Goal: Transaction & Acquisition: Purchase product/service

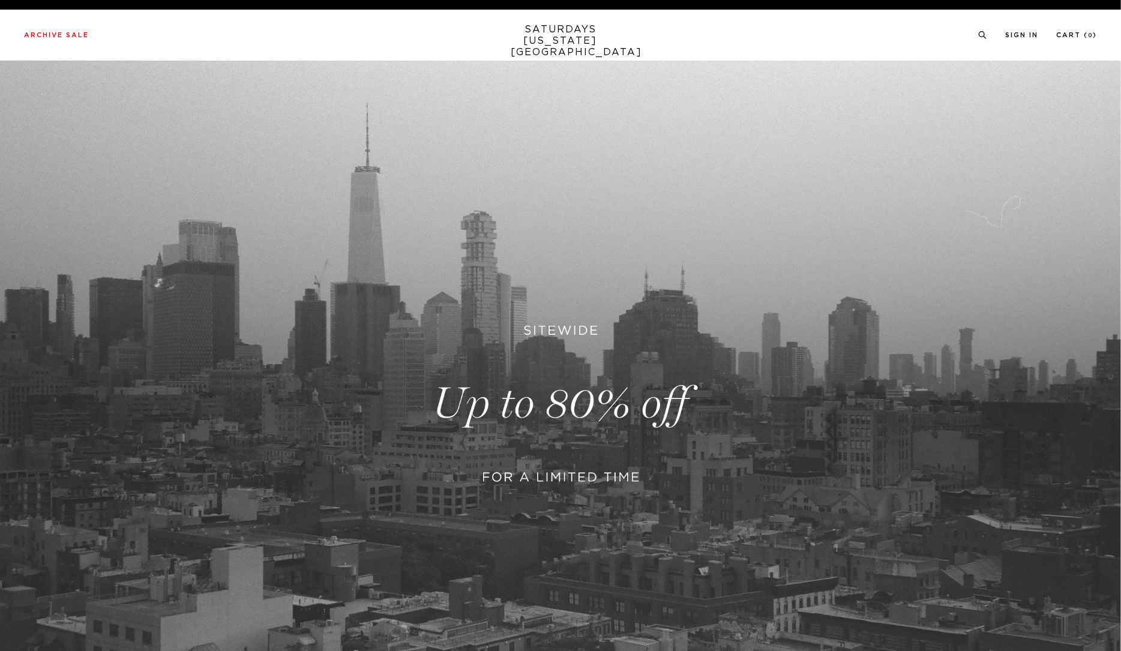
click at [557, 474] on link at bounding box center [560, 404] width 1121 height 686
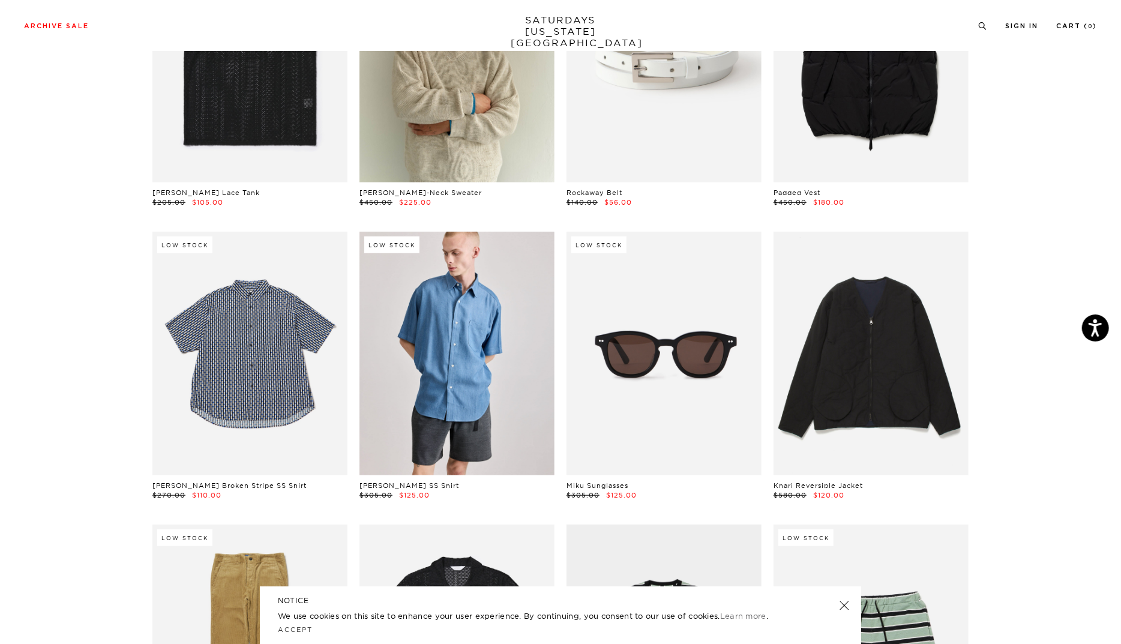
scroll to position [527, 0]
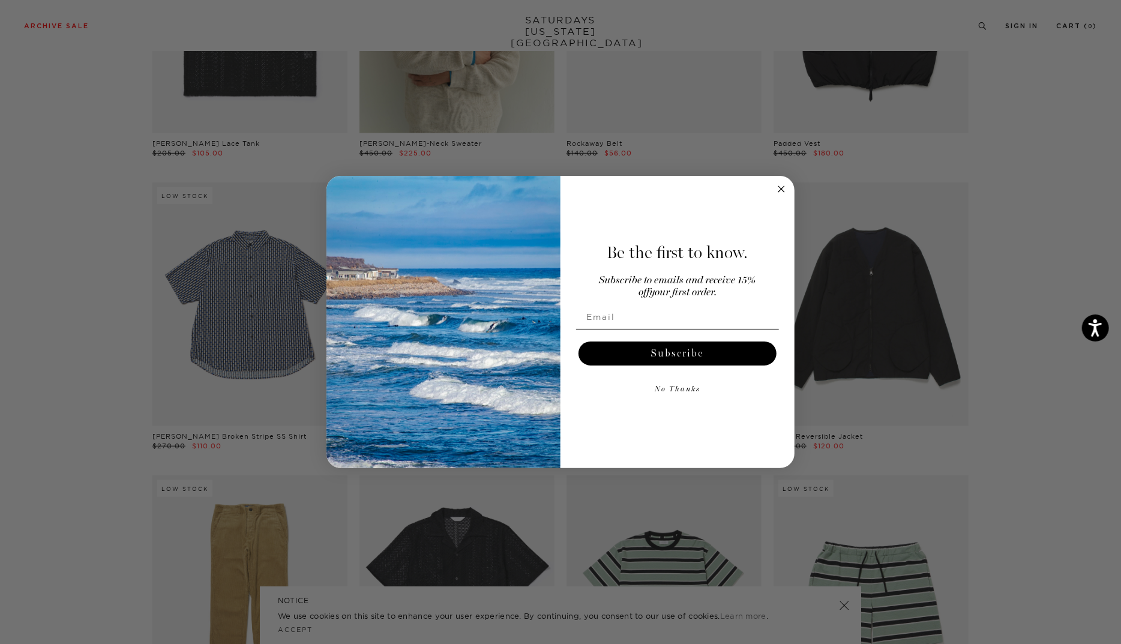
click at [780, 191] on circle "Close dialog" at bounding box center [781, 189] width 14 height 14
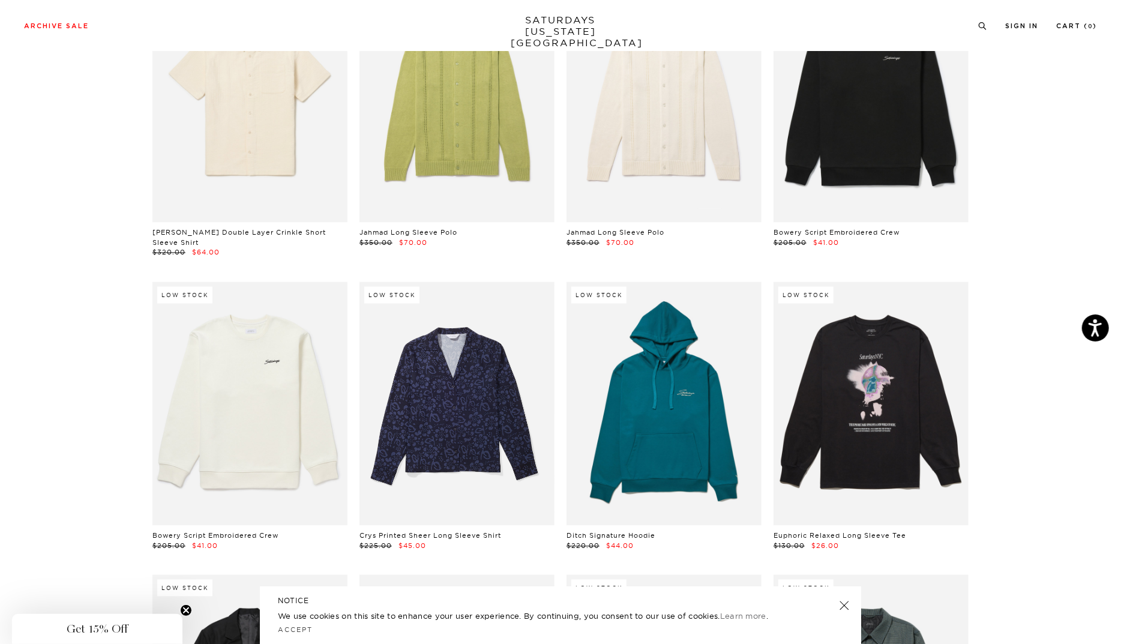
scroll to position [8182, 7]
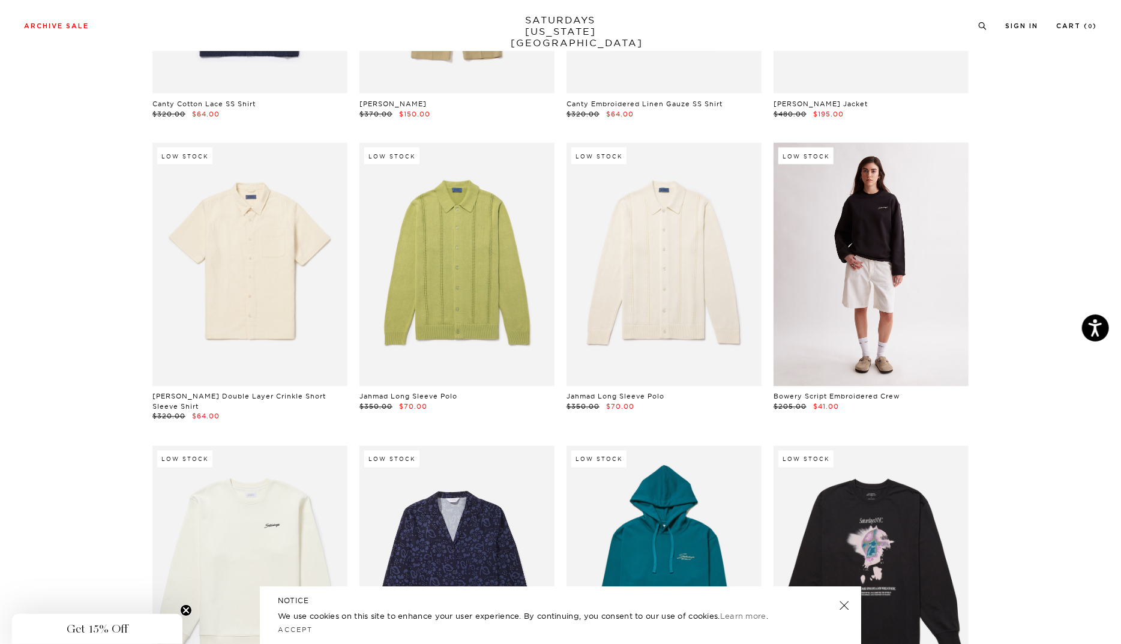
click at [830, 305] on link at bounding box center [870, 265] width 195 height 244
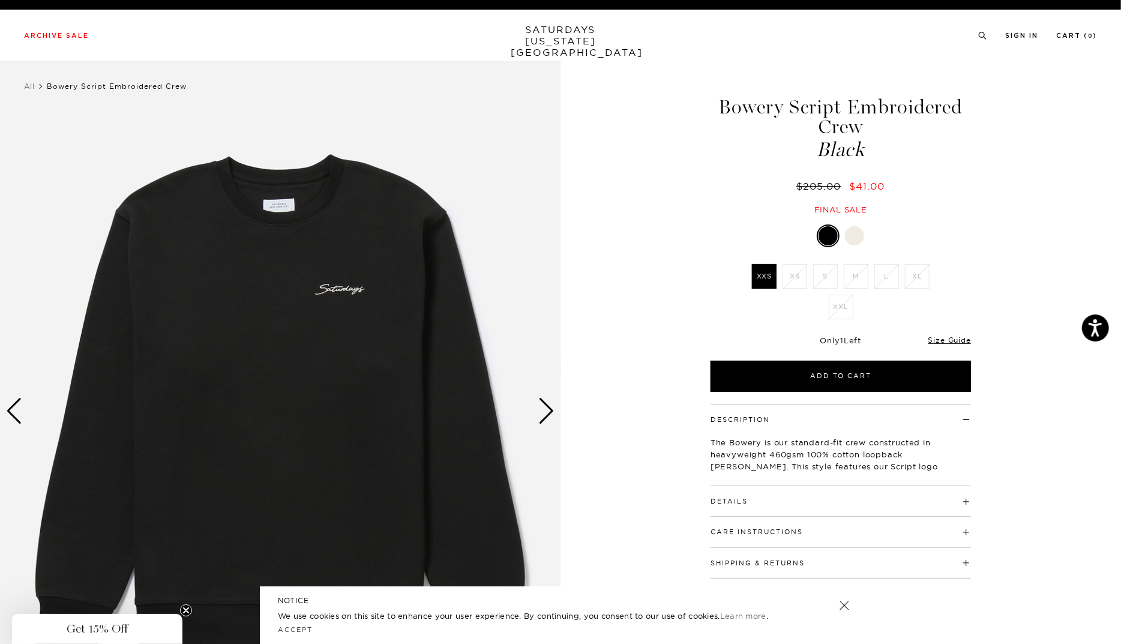
click at [543, 407] on div "Next slide" at bounding box center [546, 411] width 16 height 26
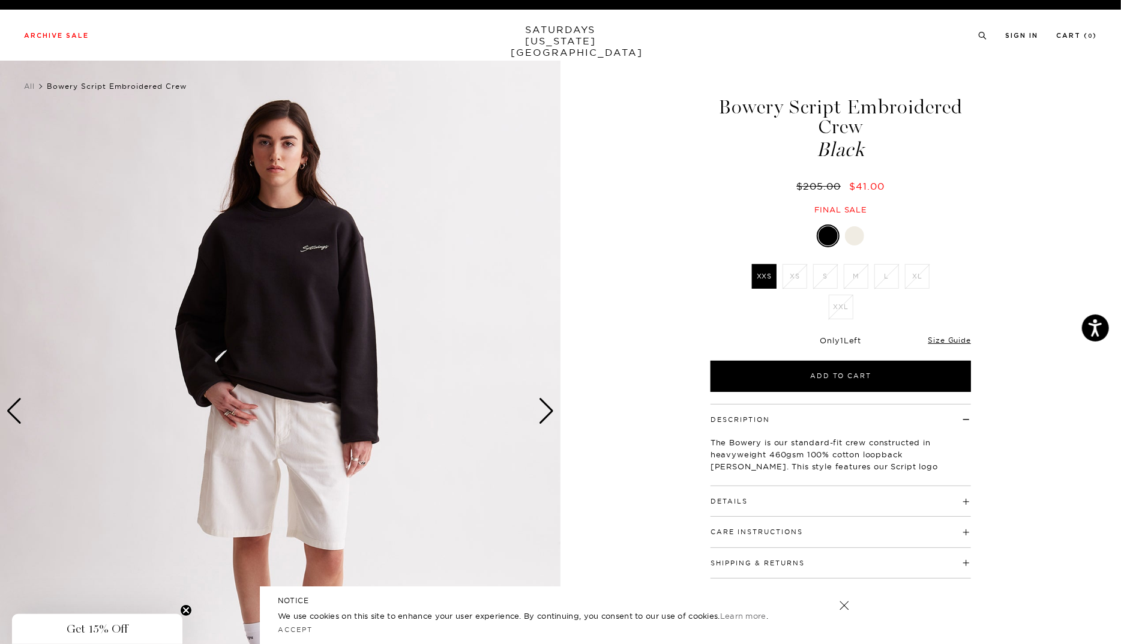
click at [959, 508] on div "Details 460 gsm, 100% cotton loopback heavyweight [PERSON_NAME] fabric Bound ba…" at bounding box center [840, 501] width 260 height 31
click at [963, 505] on div "Details 460 gsm, 100% cotton loopback heavyweight [PERSON_NAME] fabric Bound ba…" at bounding box center [840, 501] width 260 height 31
drag, startPoint x: 804, startPoint y: 454, endPoint x: 730, endPoint y: 453, distance: 74.4
click at [730, 453] on p "The Bowery is our standard-fit crew constructed in heavyweight 460gsm 100% cott…" at bounding box center [840, 460] width 260 height 48
click at [549, 415] on div "Next slide" at bounding box center [546, 411] width 16 height 26
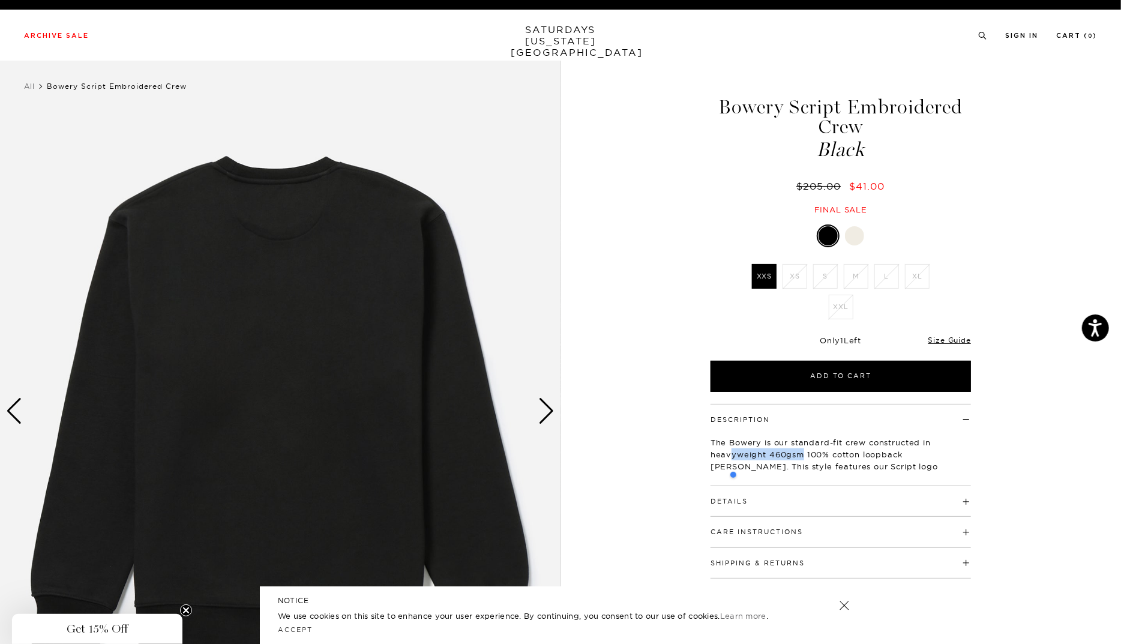
click at [550, 415] on div "Next slide" at bounding box center [546, 411] width 16 height 26
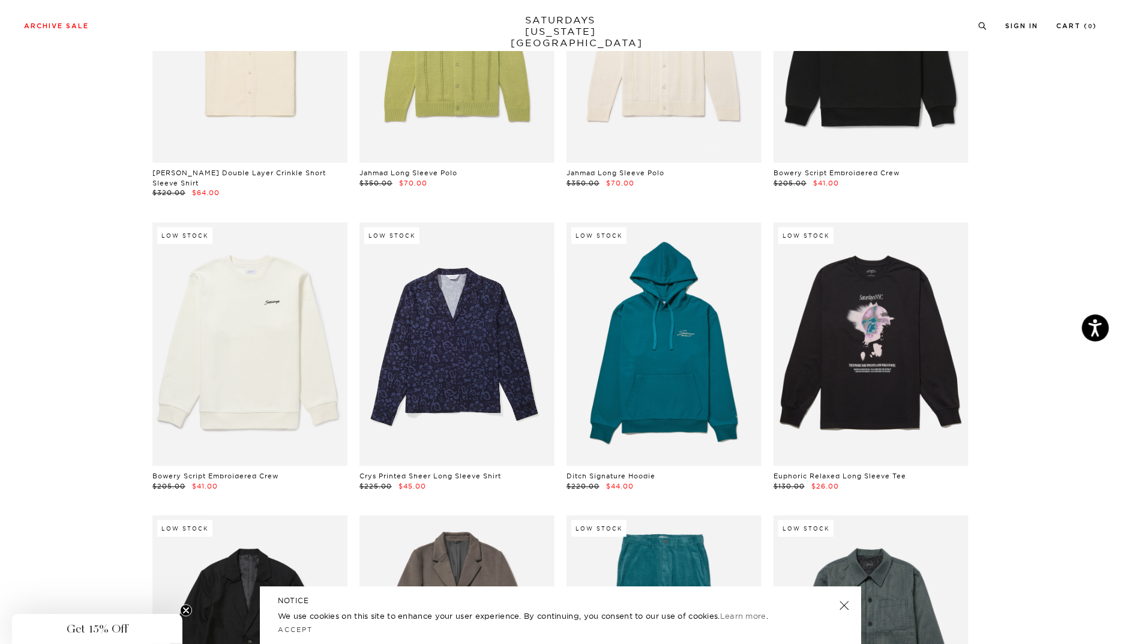
scroll to position [8498, 7]
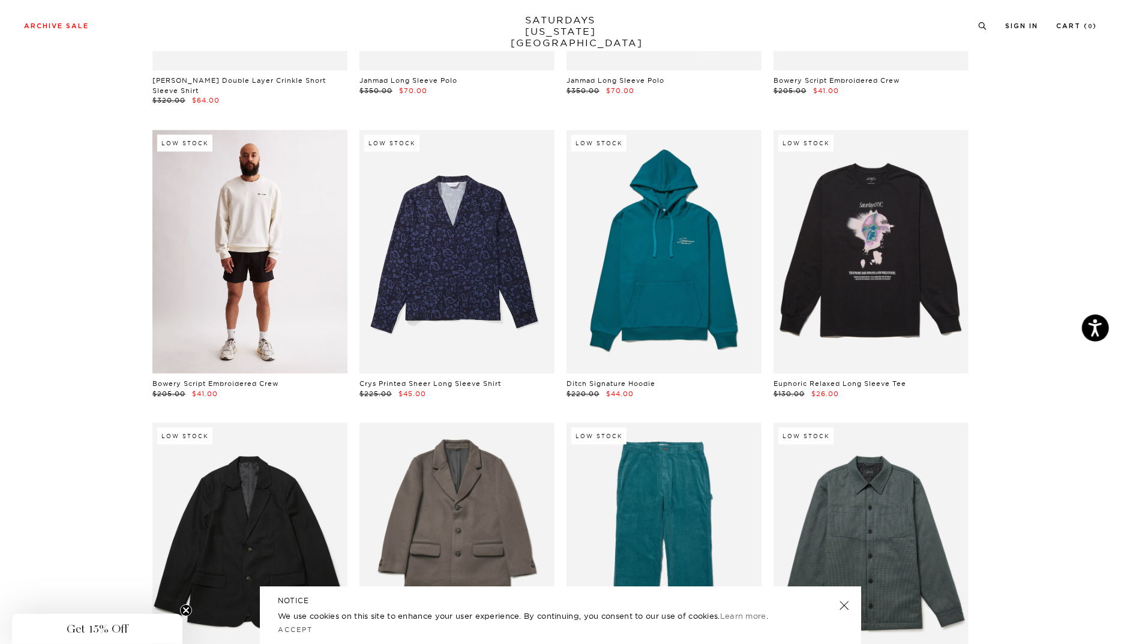
click at [271, 250] on link at bounding box center [249, 252] width 195 height 244
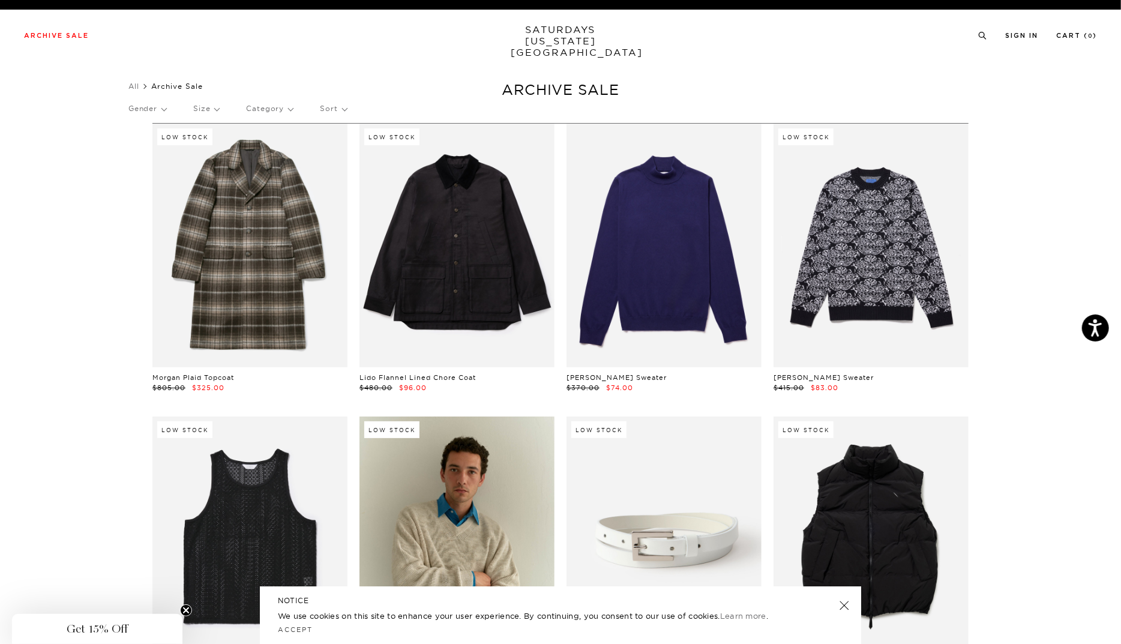
click at [219, 103] on p "Size" at bounding box center [206, 109] width 26 height 28
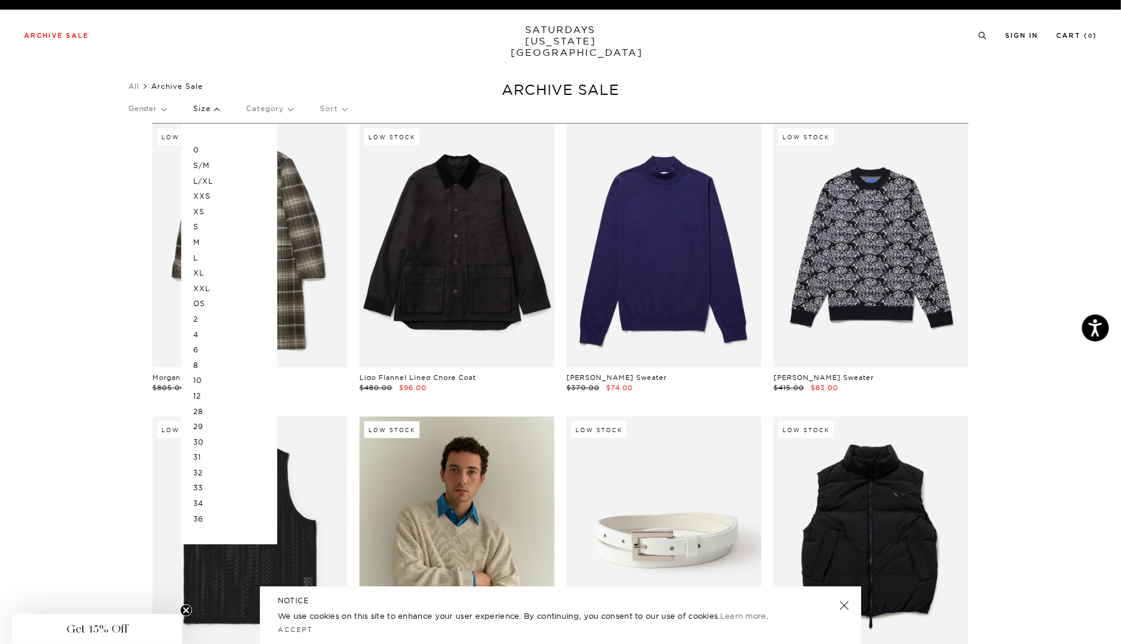
click at [203, 273] on p "XL" at bounding box center [229, 273] width 72 height 16
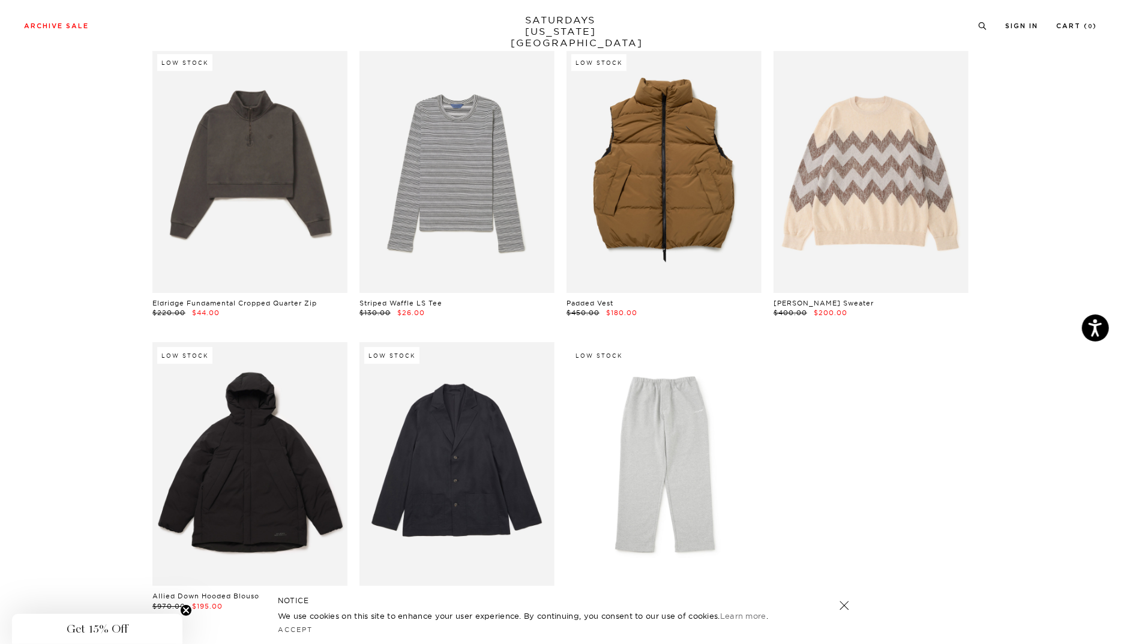
scroll to position [5997, 7]
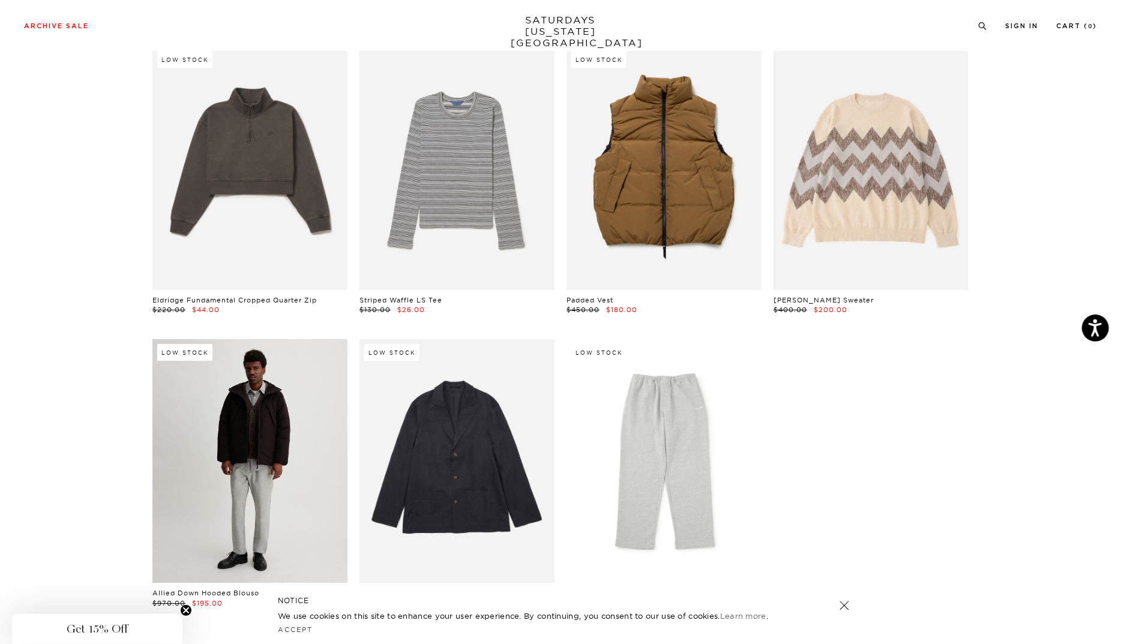
click at [224, 465] on link at bounding box center [249, 461] width 195 height 244
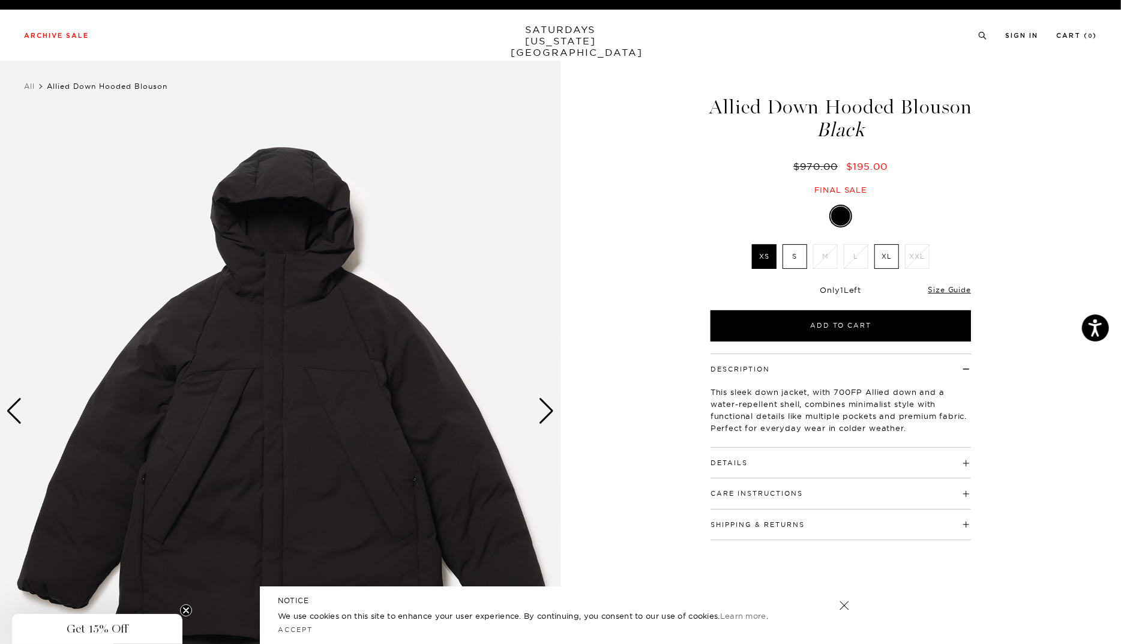
click at [545, 413] on div "Next slide" at bounding box center [546, 411] width 16 height 26
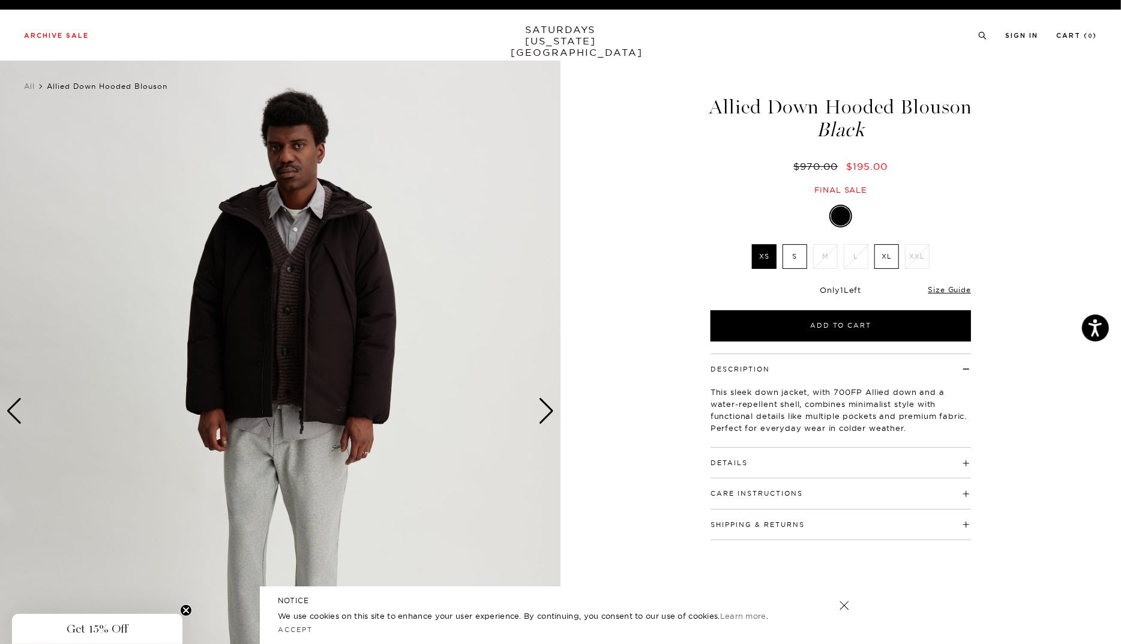
click at [545, 413] on div "Next slide" at bounding box center [546, 411] width 16 height 26
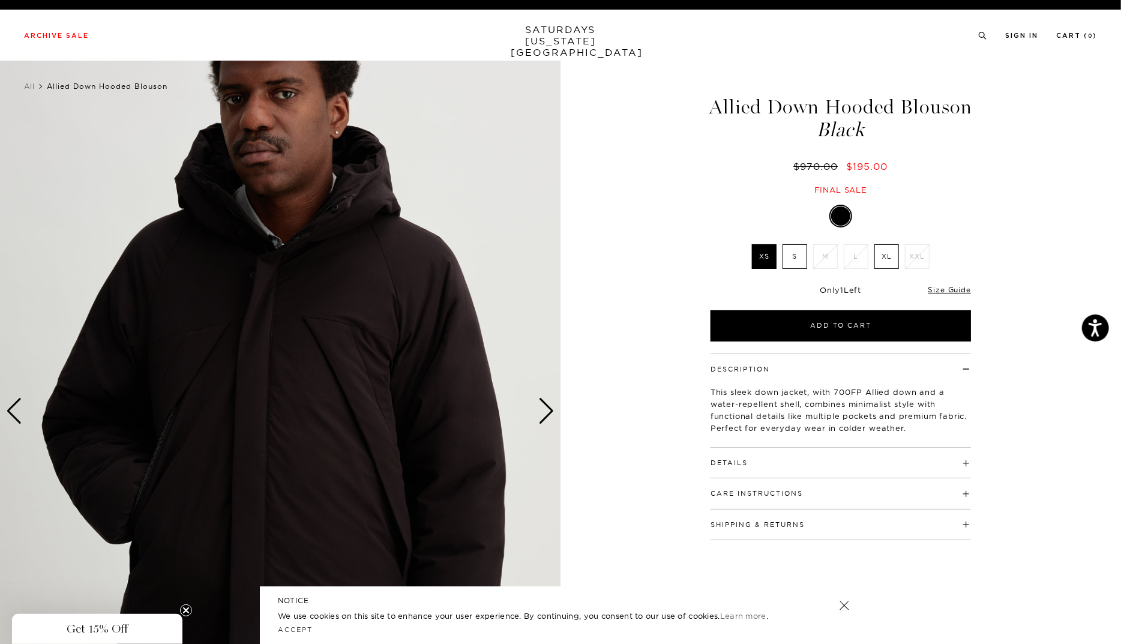
click at [545, 413] on div "Next slide" at bounding box center [546, 411] width 16 height 26
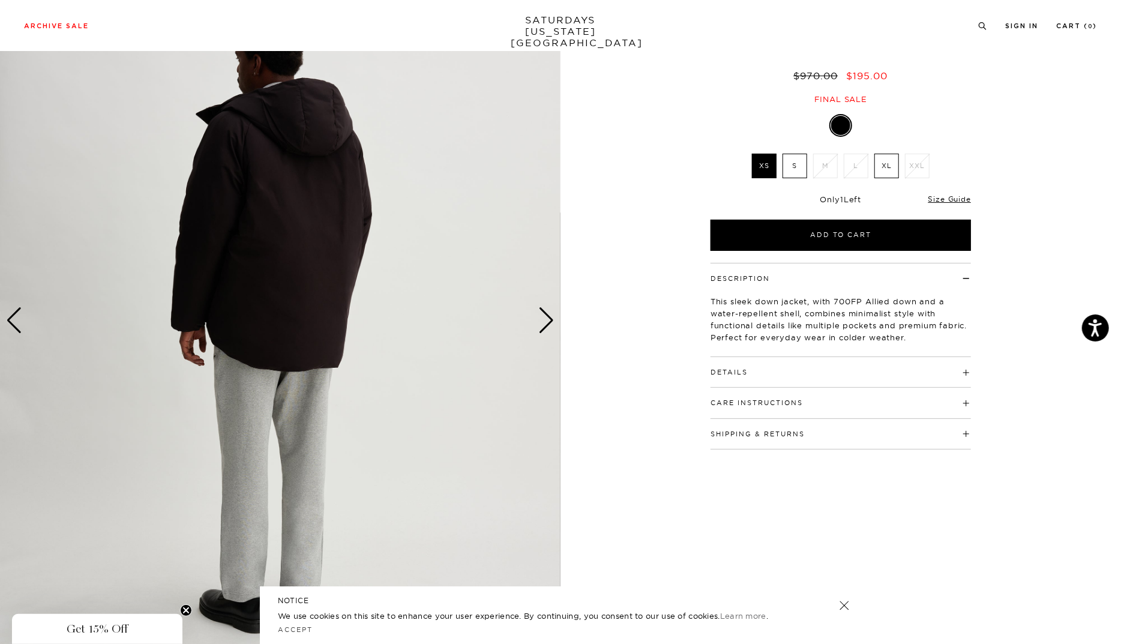
scroll to position [94, 0]
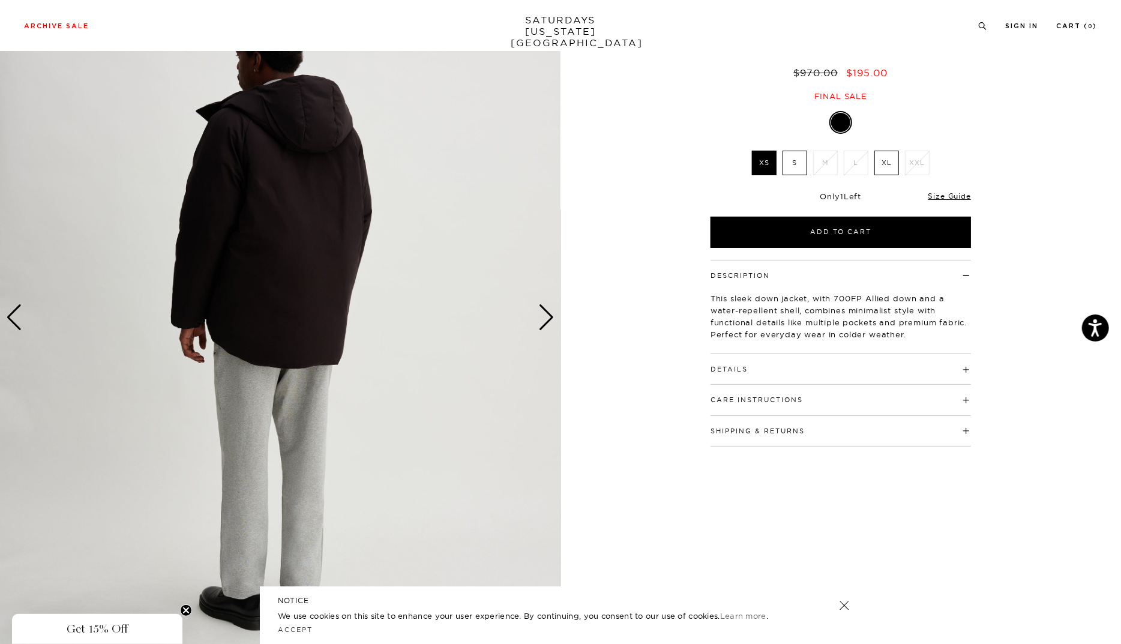
click at [543, 324] on div "Next slide" at bounding box center [546, 317] width 16 height 26
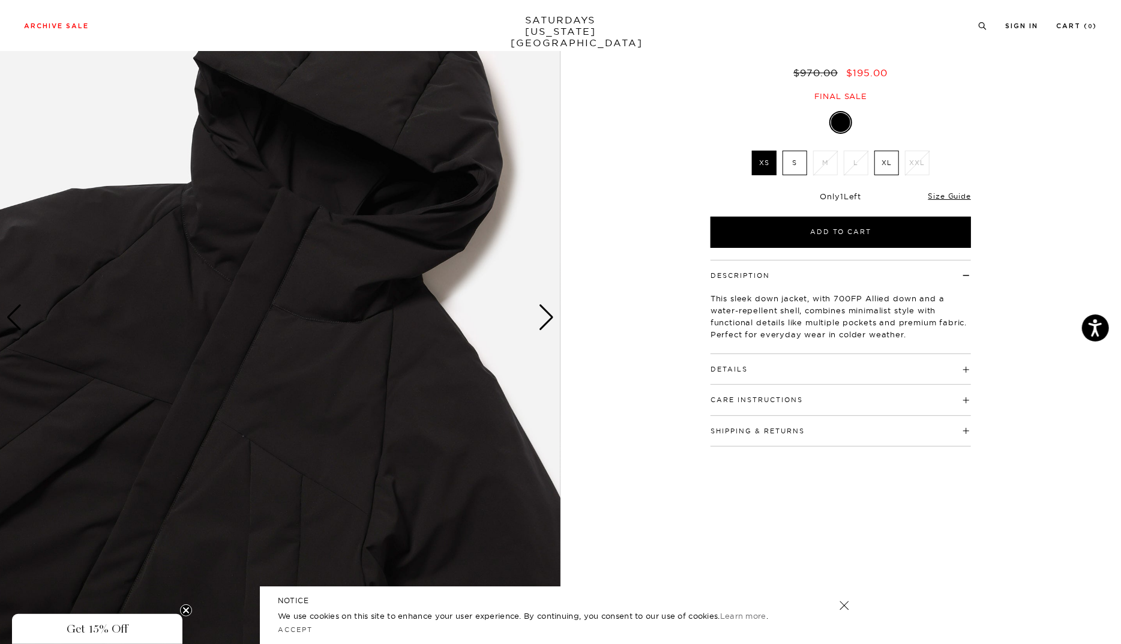
click at [543, 324] on div "Next slide" at bounding box center [546, 317] width 16 height 26
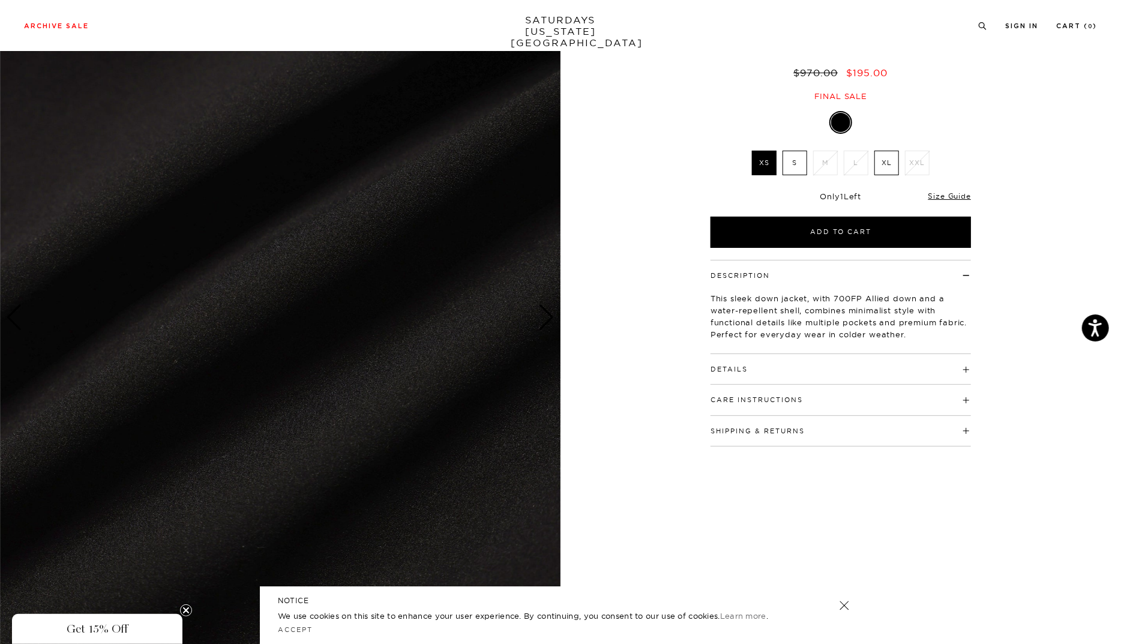
click at [543, 324] on div "Next slide" at bounding box center [546, 317] width 16 height 26
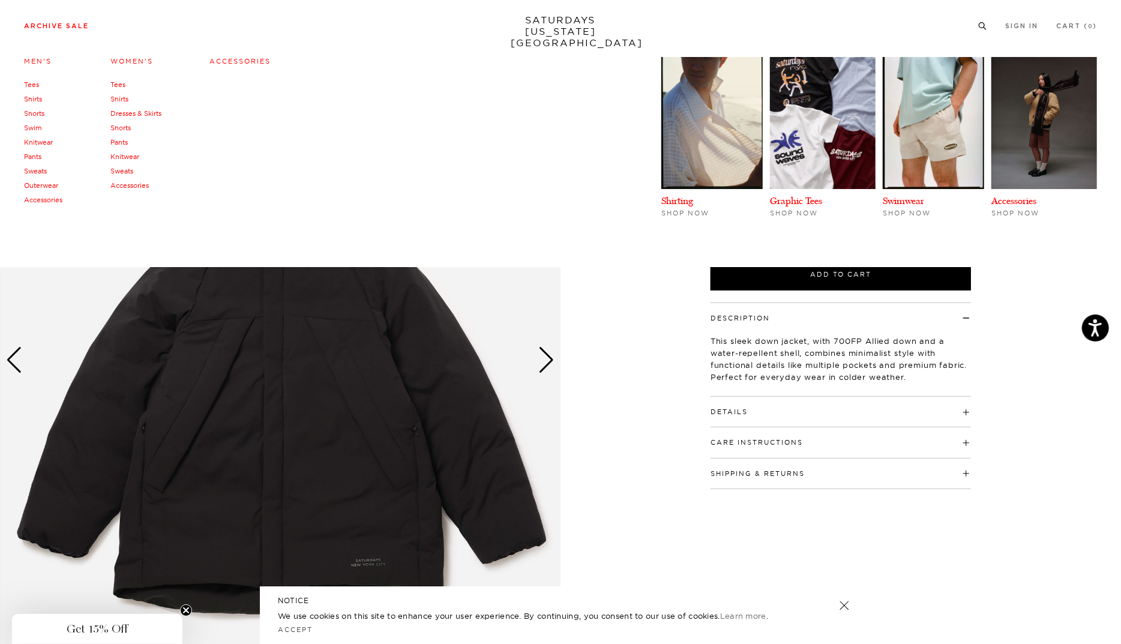
scroll to position [48, 0]
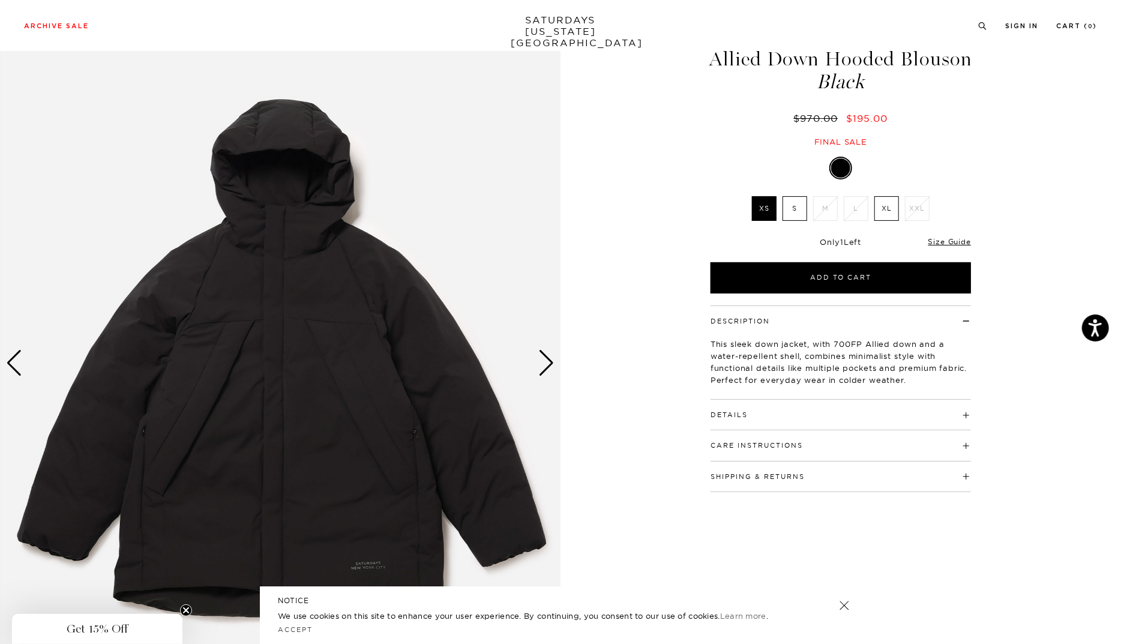
click at [549, 365] on div "Next slide" at bounding box center [546, 363] width 16 height 26
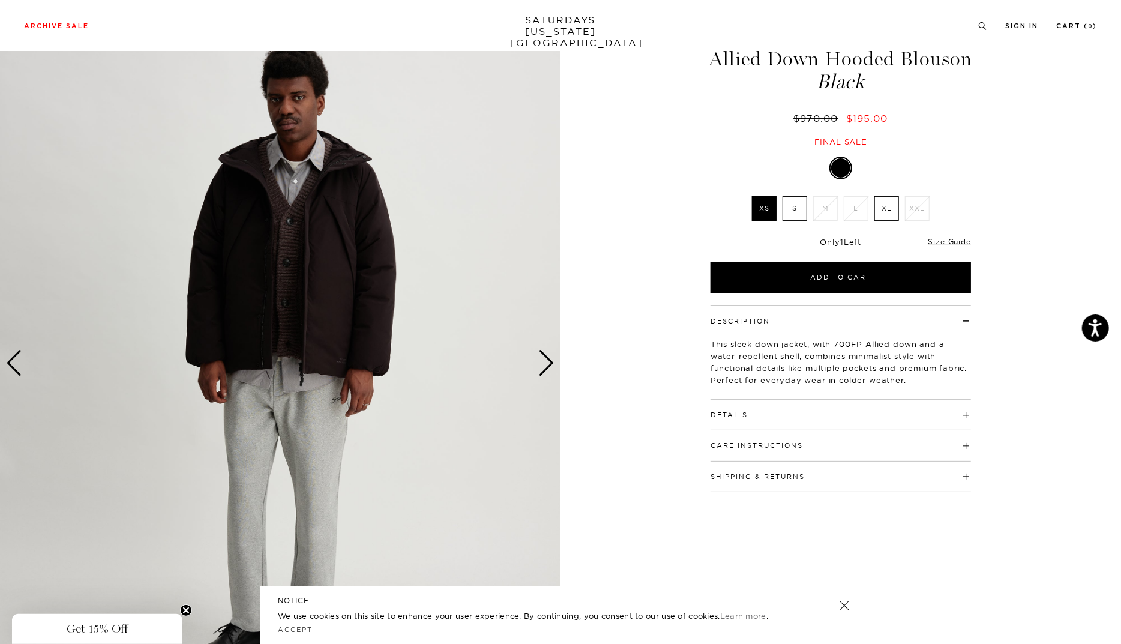
click at [549, 365] on div "Next slide" at bounding box center [546, 363] width 16 height 26
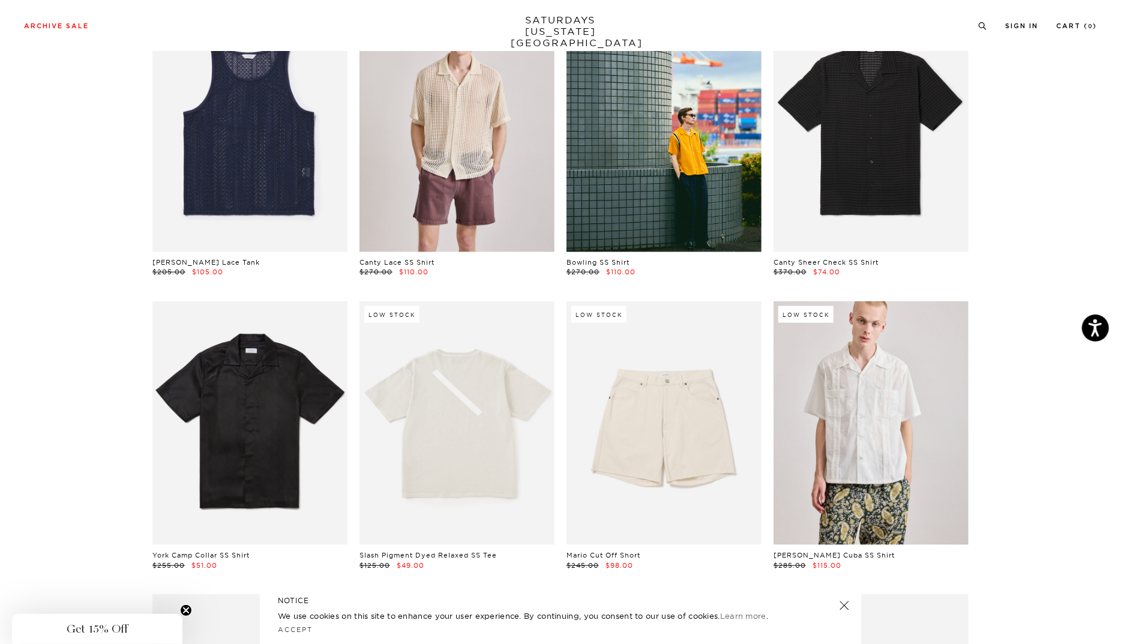
scroll to position [753, 7]
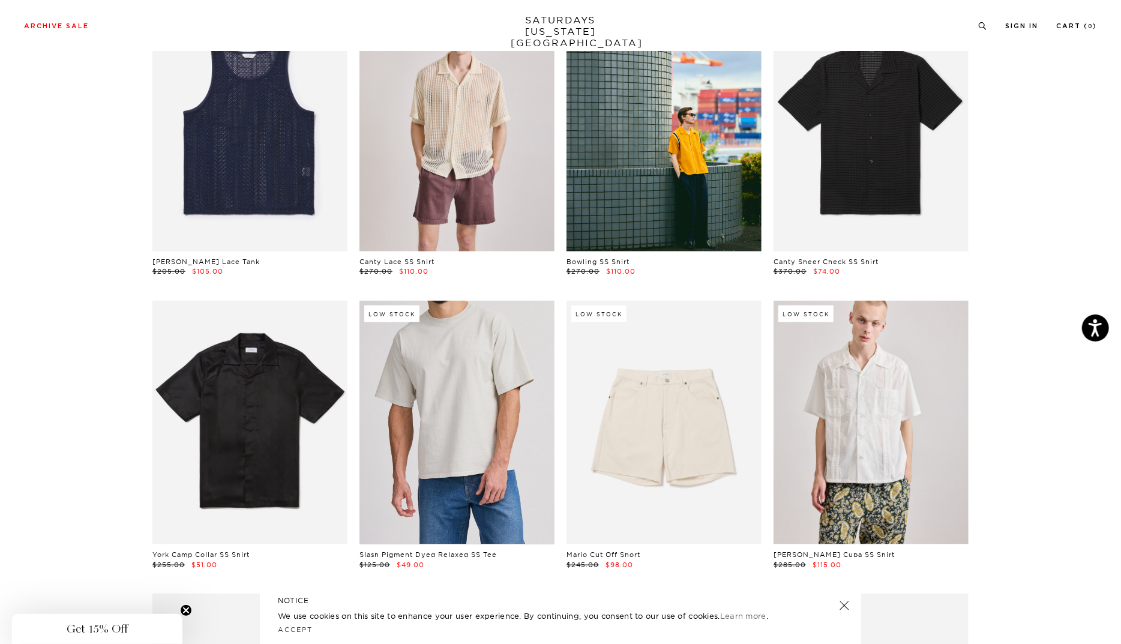
click at [464, 434] on link at bounding box center [456, 423] width 195 height 244
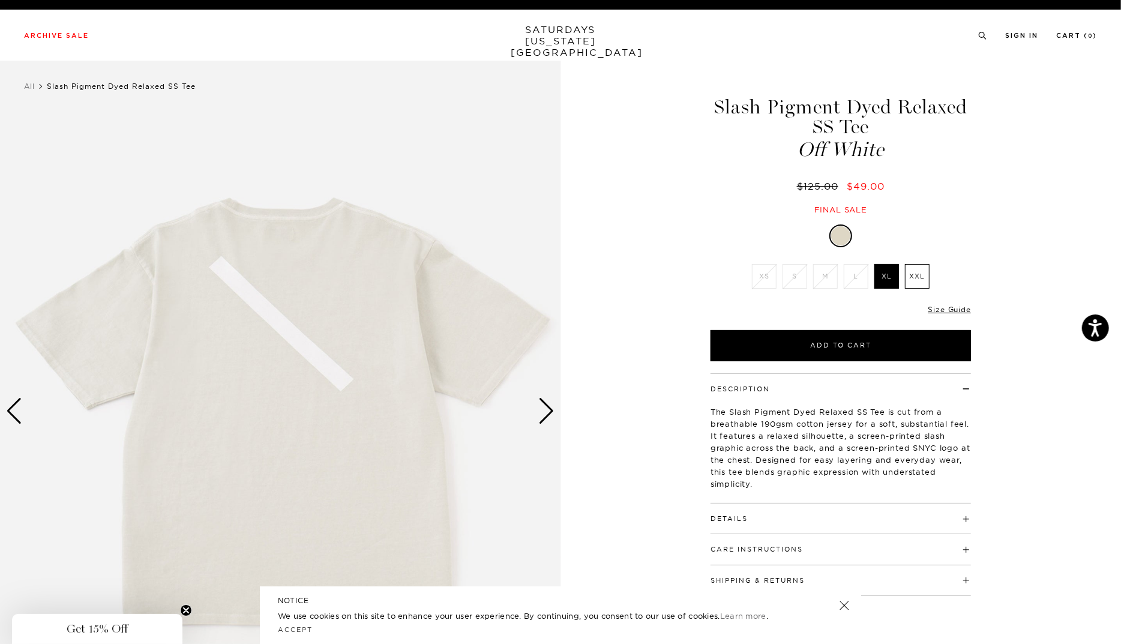
click at [522, 418] on img at bounding box center [280, 411] width 560 height 701
